Goal: Task Accomplishment & Management: Manage account settings

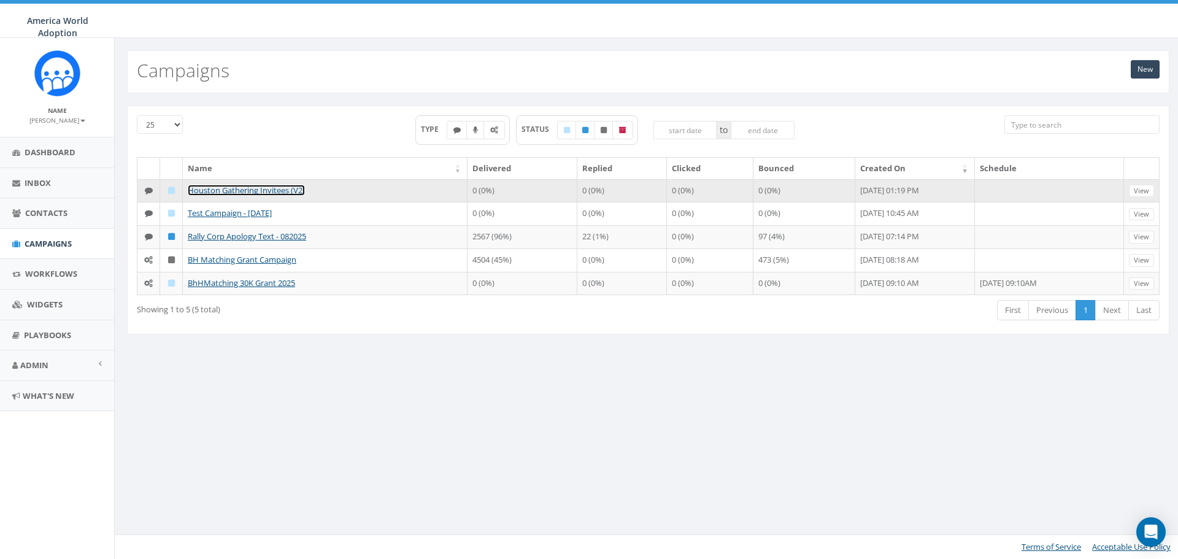
click at [288, 193] on link "Houston Gathering Invitees (V2)" at bounding box center [246, 190] width 117 height 11
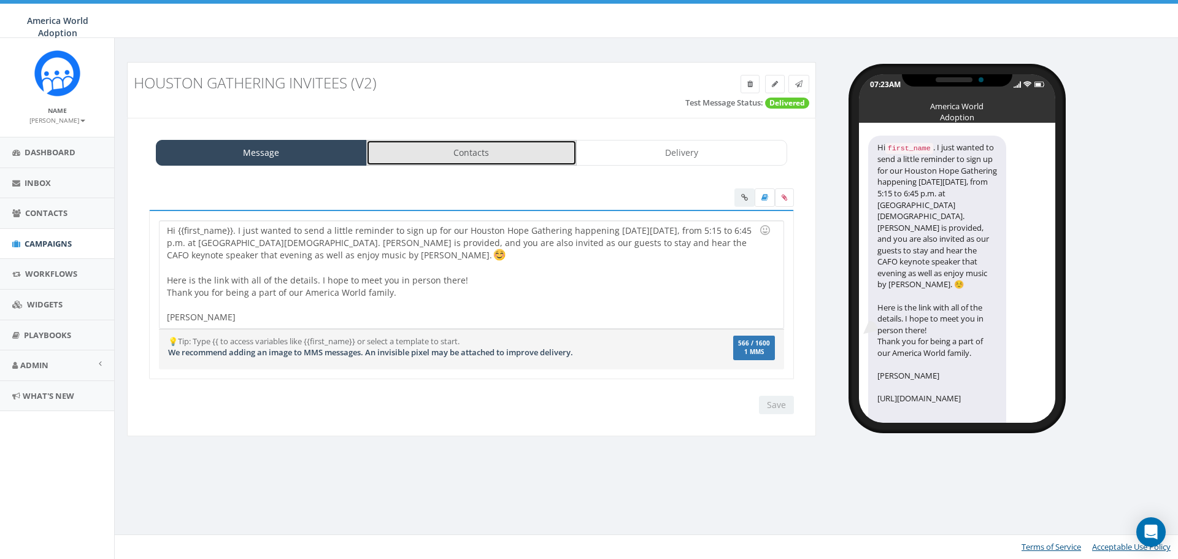
click at [401, 155] on link "Contacts" at bounding box center [471, 153] width 211 height 26
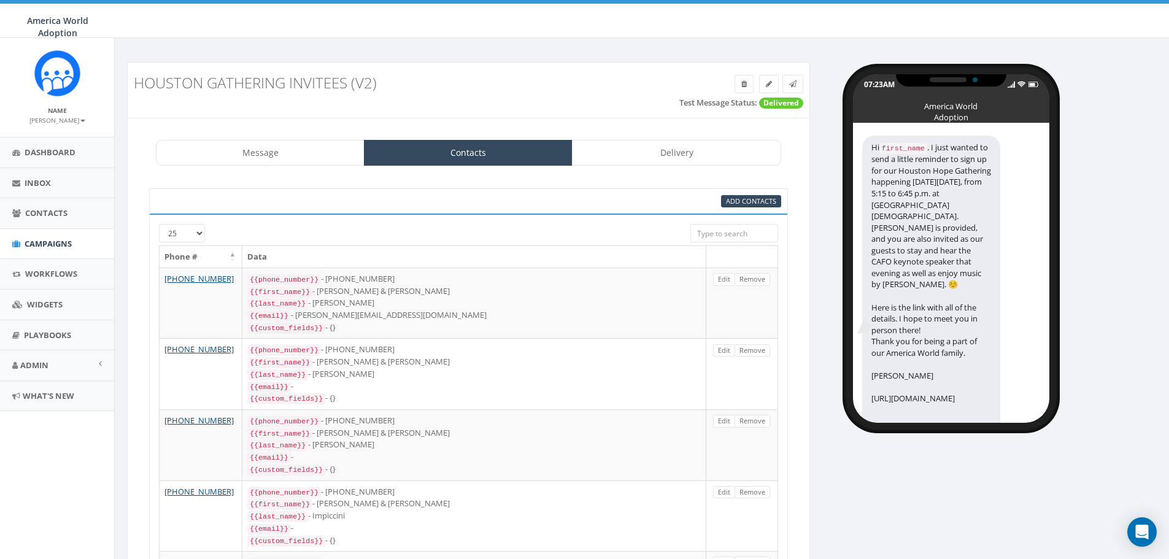
click at [738, 236] on input "search" at bounding box center [734, 233] width 88 height 18
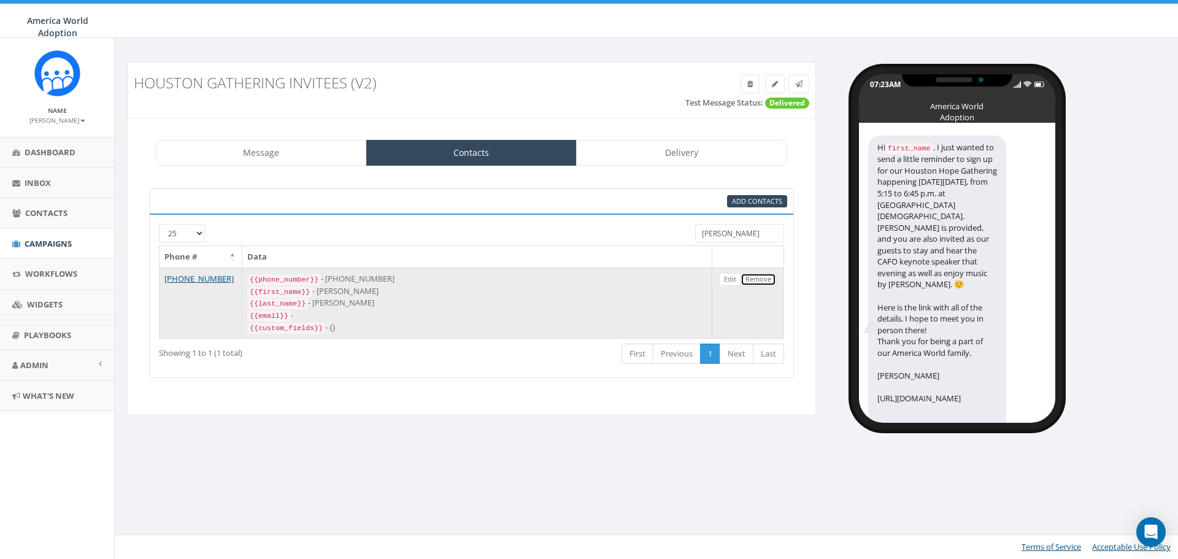
click at [761, 279] on link "Remove" at bounding box center [759, 279] width 36 height 13
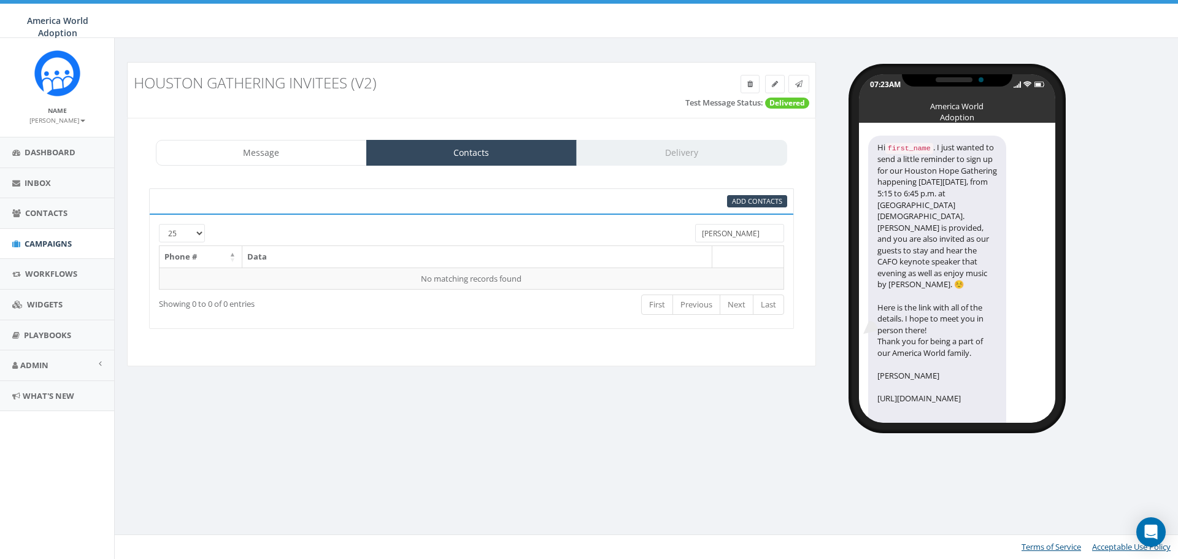
drag, startPoint x: 751, startPoint y: 233, endPoint x: 686, endPoint y: 235, distance: 65.1
click at [686, 235] on div "primm" at bounding box center [739, 234] width 107 height 21
click at [498, 152] on link "Contacts" at bounding box center [471, 153] width 211 height 26
click at [329, 141] on link "Message" at bounding box center [261, 153] width 211 height 26
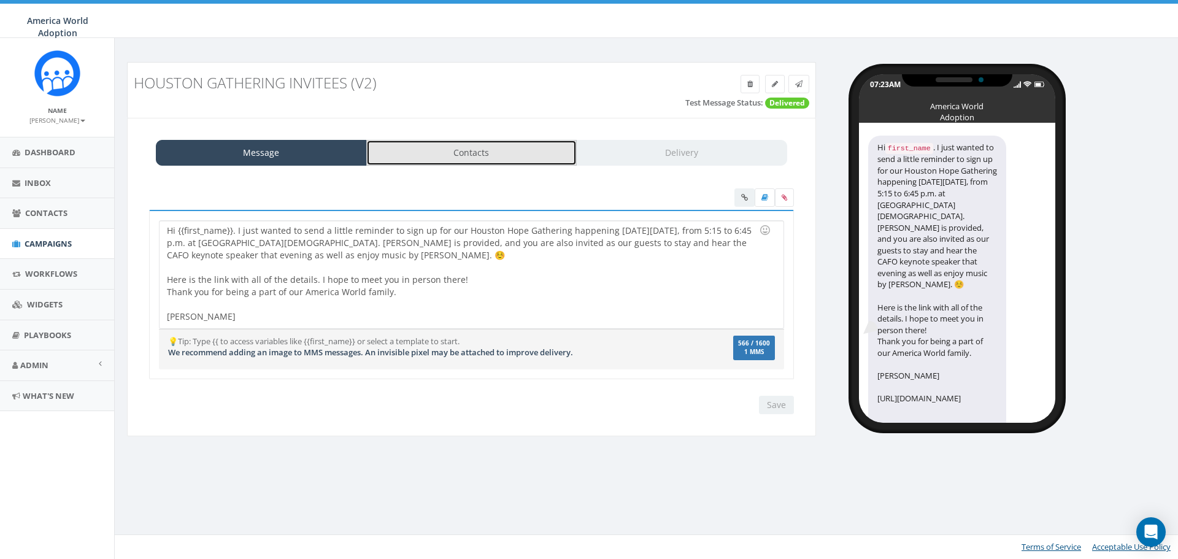
click at [442, 155] on link "Contacts" at bounding box center [471, 153] width 211 height 26
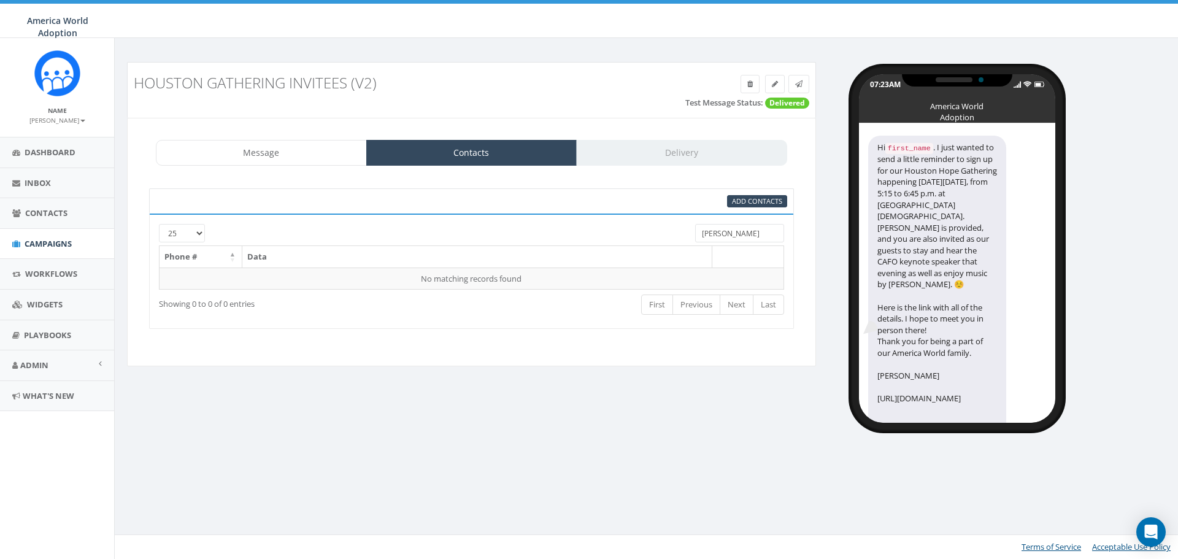
click at [737, 233] on input "primm" at bounding box center [739, 233] width 89 height 18
click at [742, 242] on input "primm" at bounding box center [739, 233] width 89 height 18
type input "p"
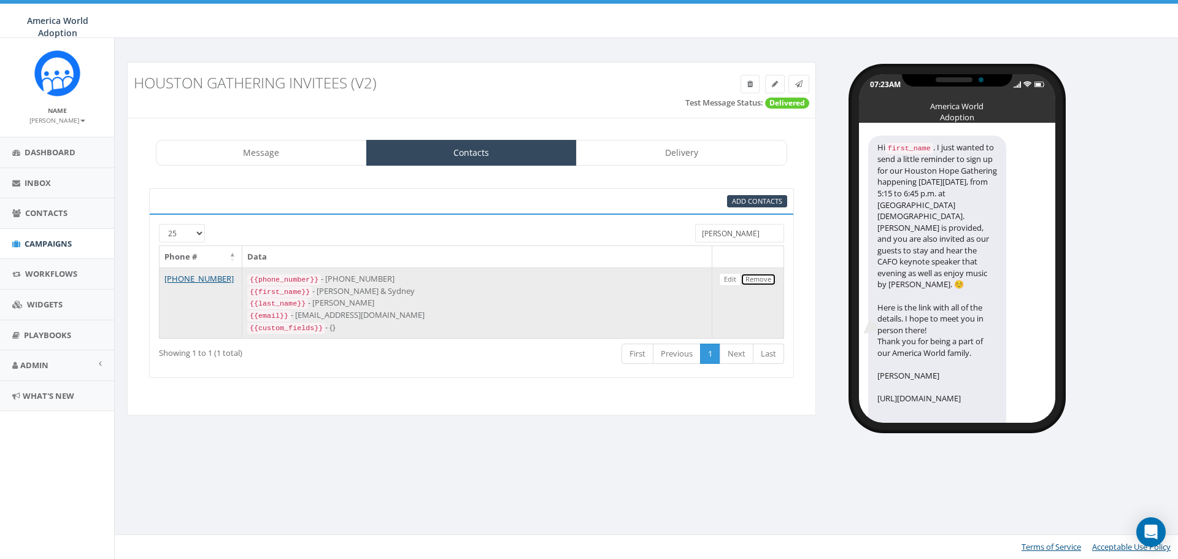
click at [768, 281] on link "Remove" at bounding box center [759, 279] width 36 height 13
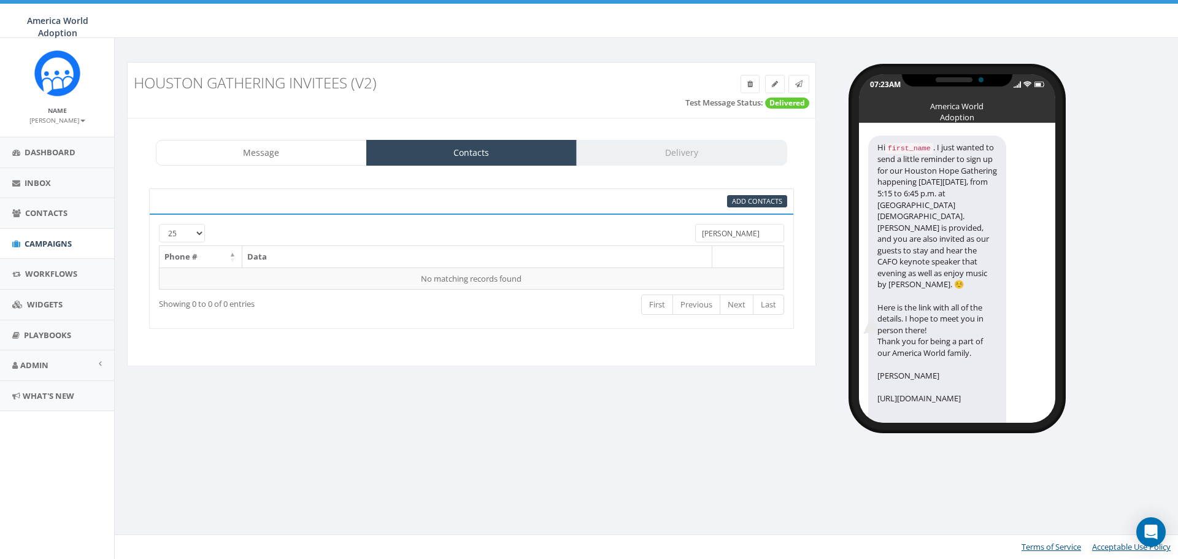
drag, startPoint x: 739, startPoint y: 229, endPoint x: 672, endPoint y: 235, distance: 67.7
click at [672, 235] on div "25 50 100 yeager" at bounding box center [472, 234] width 644 height 21
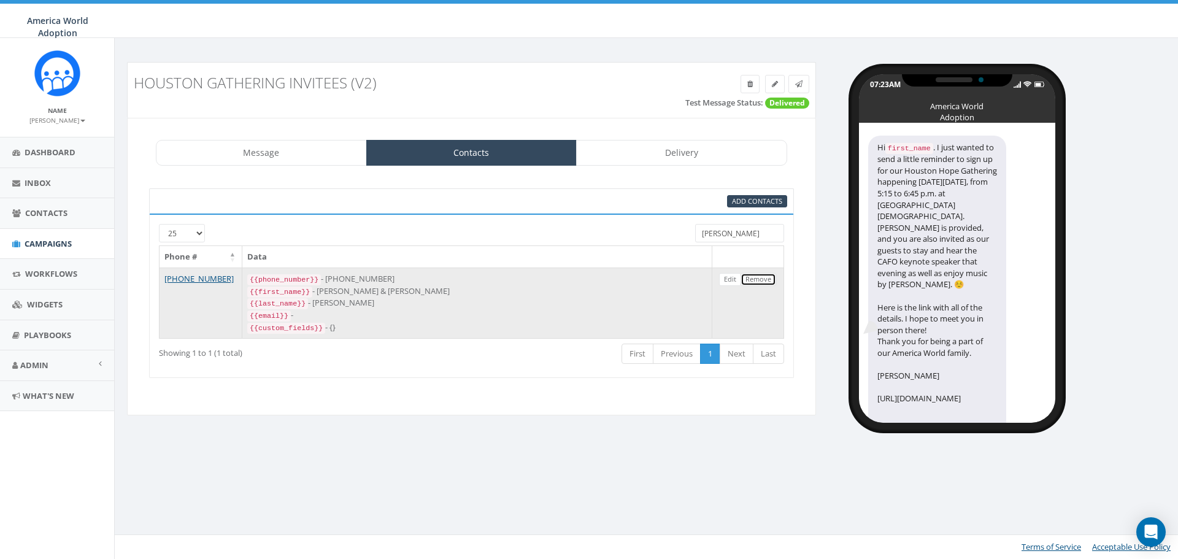
click at [760, 283] on link "Remove" at bounding box center [759, 279] width 36 height 13
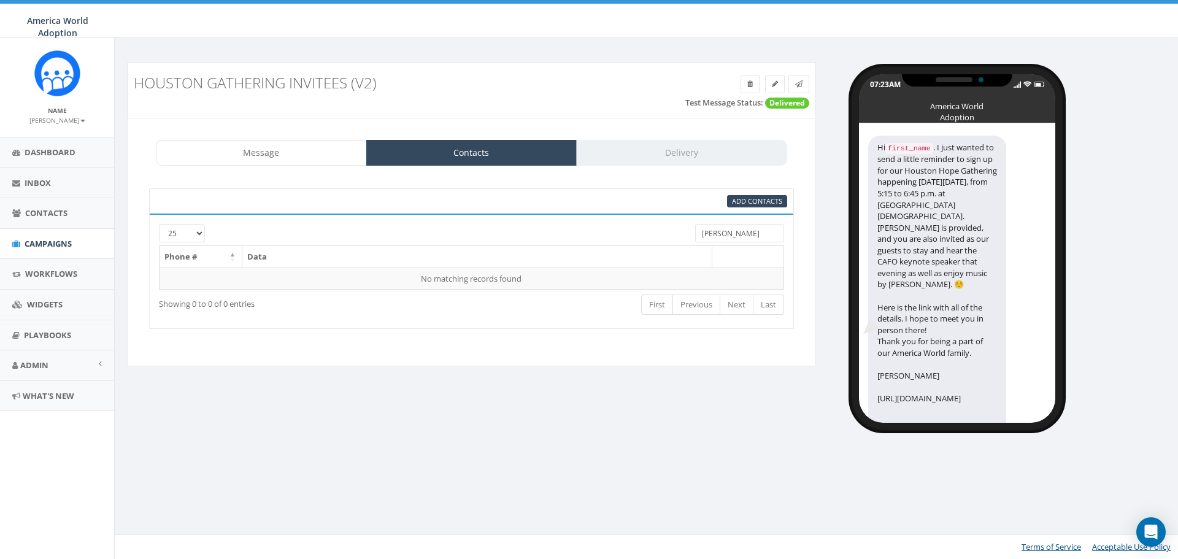
drag, startPoint x: 735, startPoint y: 238, endPoint x: 650, endPoint y: 217, distance: 87.8
click at [650, 217] on div "25 50 100 hubbell Phone # Data No matching records found Loading... Showing 0 t…" at bounding box center [471, 271] width 645 height 115
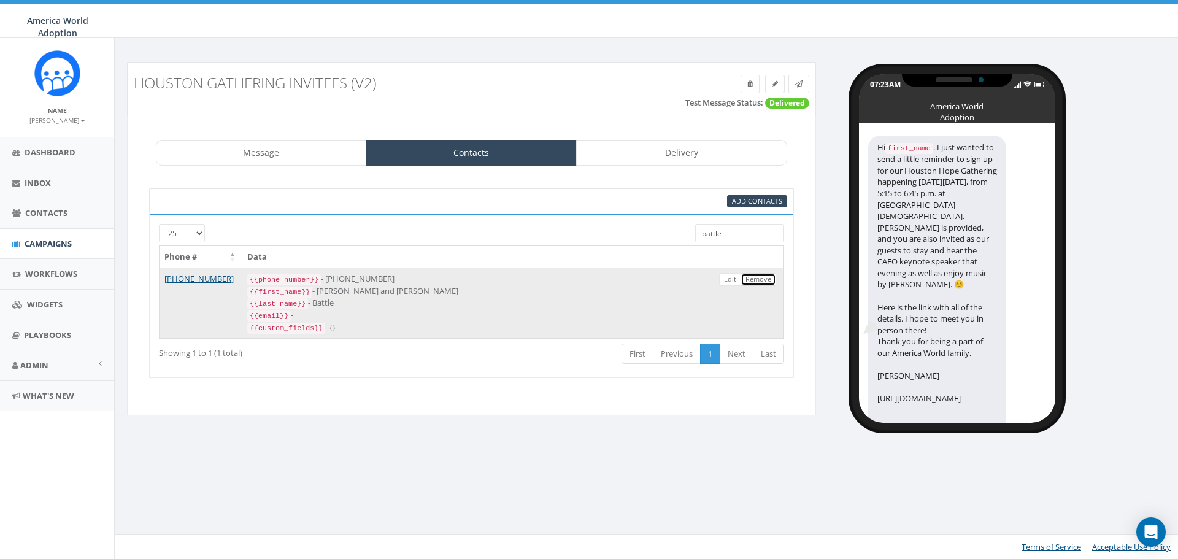
click at [760, 280] on link "Remove" at bounding box center [759, 279] width 36 height 13
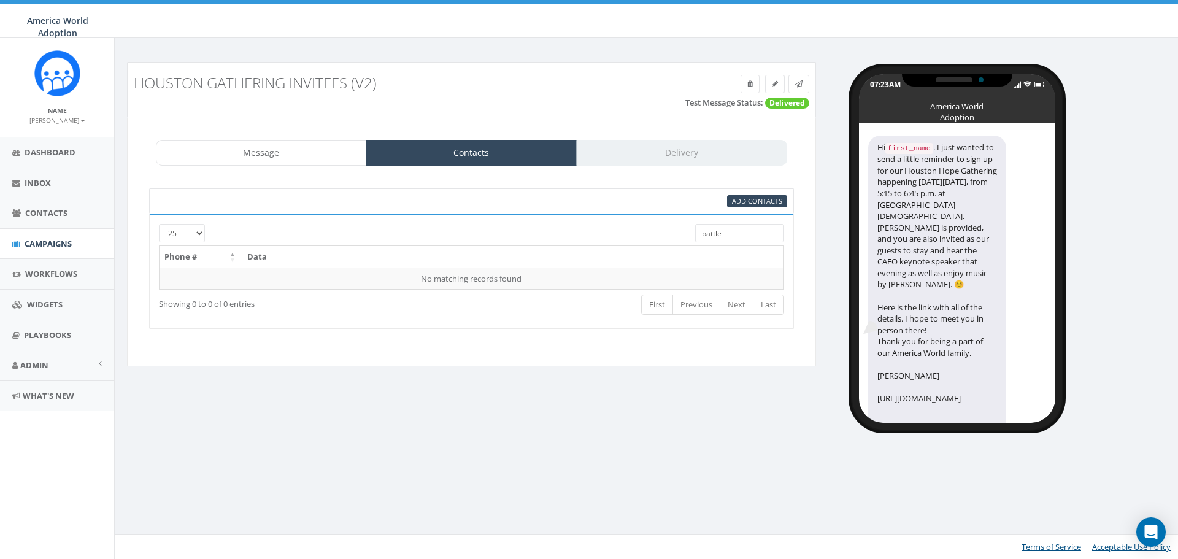
drag, startPoint x: 733, startPoint y: 234, endPoint x: 639, endPoint y: 231, distance: 93.9
click at [627, 231] on div "25 50 100 battle" at bounding box center [472, 234] width 644 height 21
type input "w"
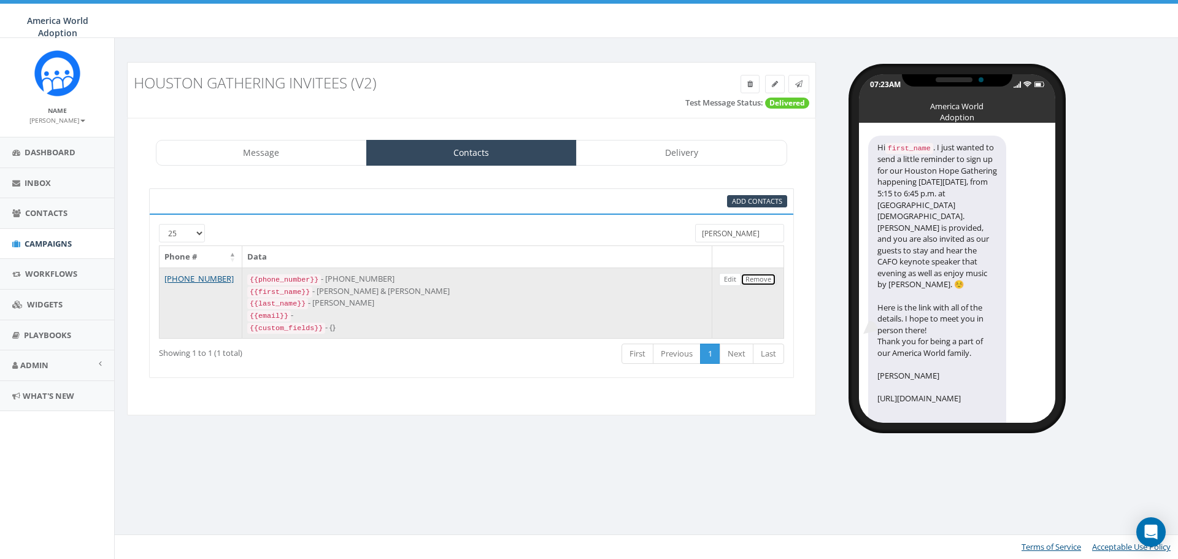
click at [769, 279] on link "Remove" at bounding box center [759, 279] width 36 height 13
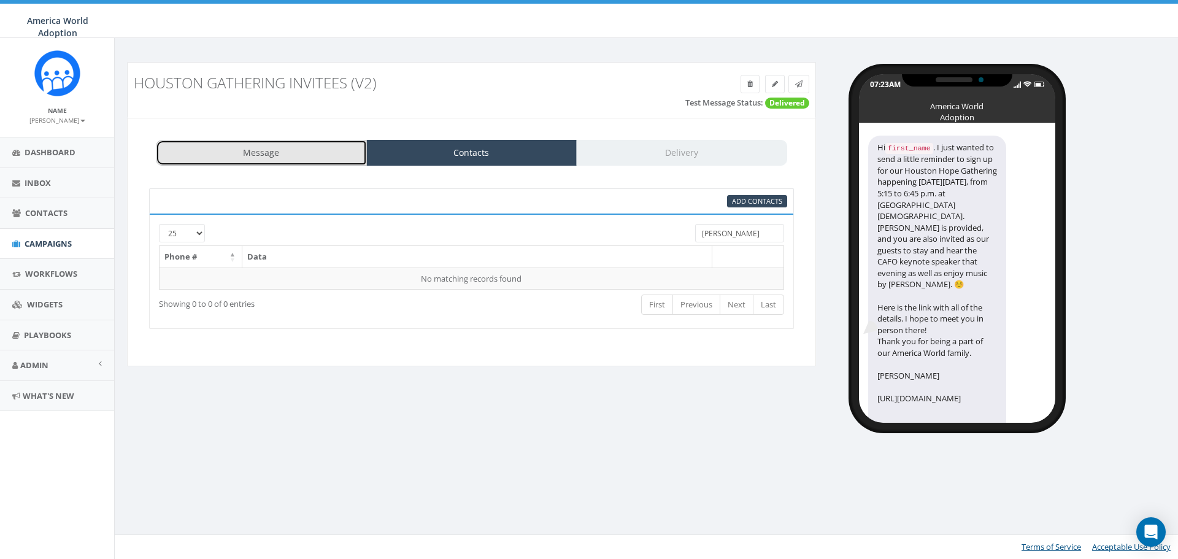
click at [261, 147] on link "Message" at bounding box center [261, 153] width 211 height 26
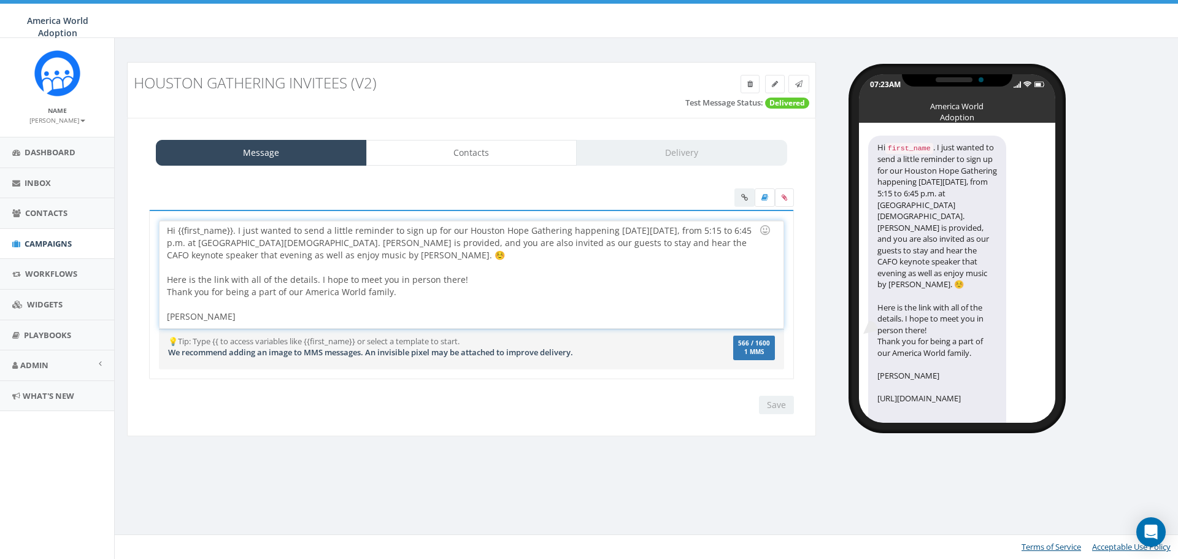
click at [550, 309] on div at bounding box center [467, 304] width 601 height 12
click at [776, 409] on div "Save Next" at bounding box center [773, 405] width 41 height 18
click at [504, 144] on link "Contacts" at bounding box center [471, 153] width 211 height 26
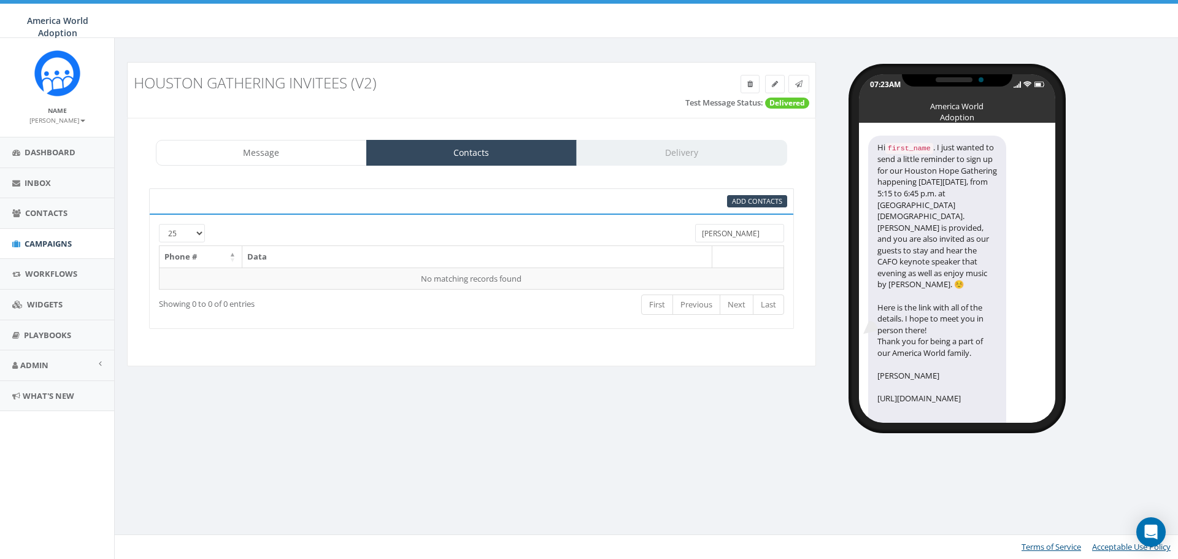
click at [737, 230] on input "wilson" at bounding box center [739, 233] width 89 height 18
type input "w"
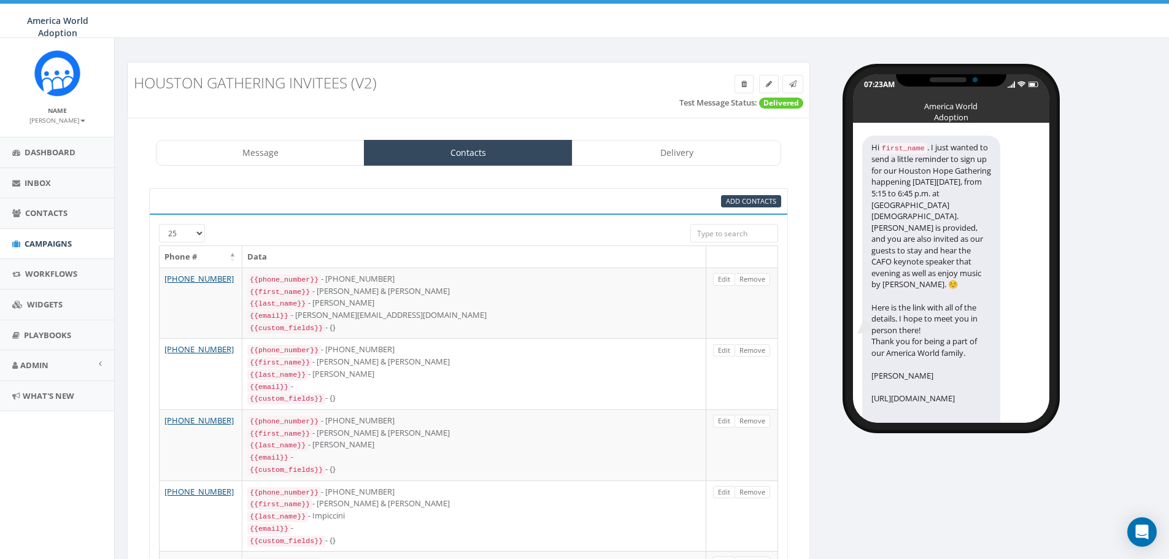
click at [201, 233] on select "25 50 100" at bounding box center [182, 233] width 46 height 18
select select "100"
click at [159, 224] on select "25 50 100" at bounding box center [182, 233] width 46 height 18
click at [63, 153] on span "Dashboard" at bounding box center [50, 152] width 51 height 11
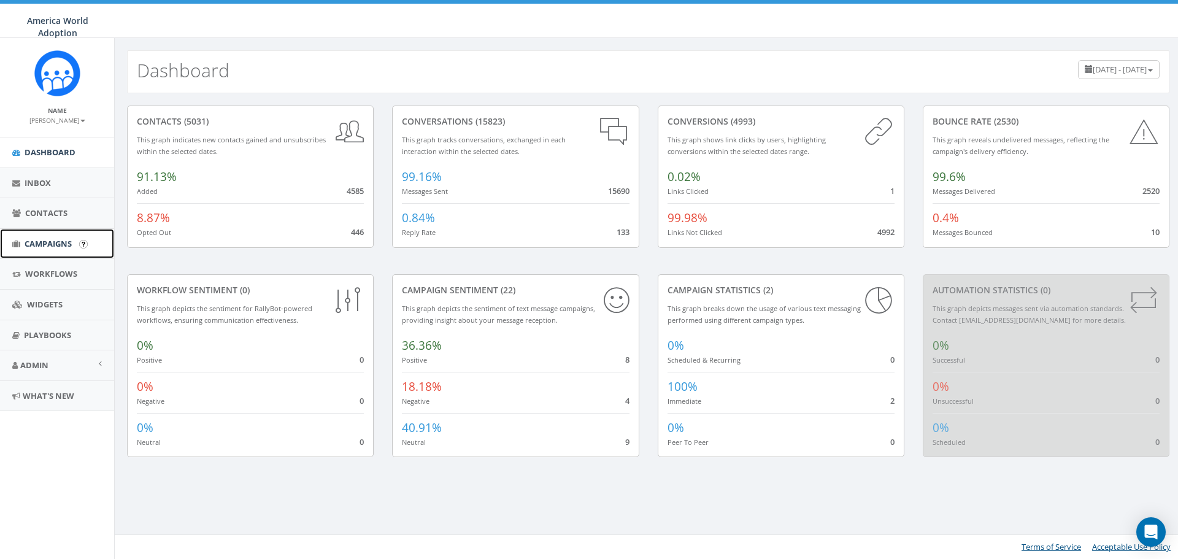
click at [52, 242] on span "Campaigns" at bounding box center [48, 243] width 47 height 11
